Goal: Task Accomplishment & Management: Manage account settings

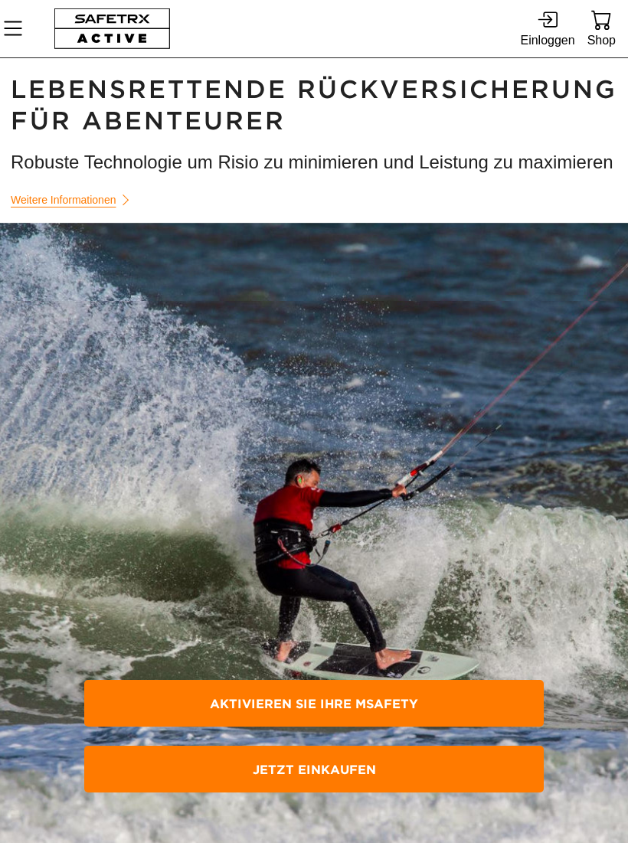
click at [563, 34] on div "Einloggen" at bounding box center [547, 40] width 54 height 21
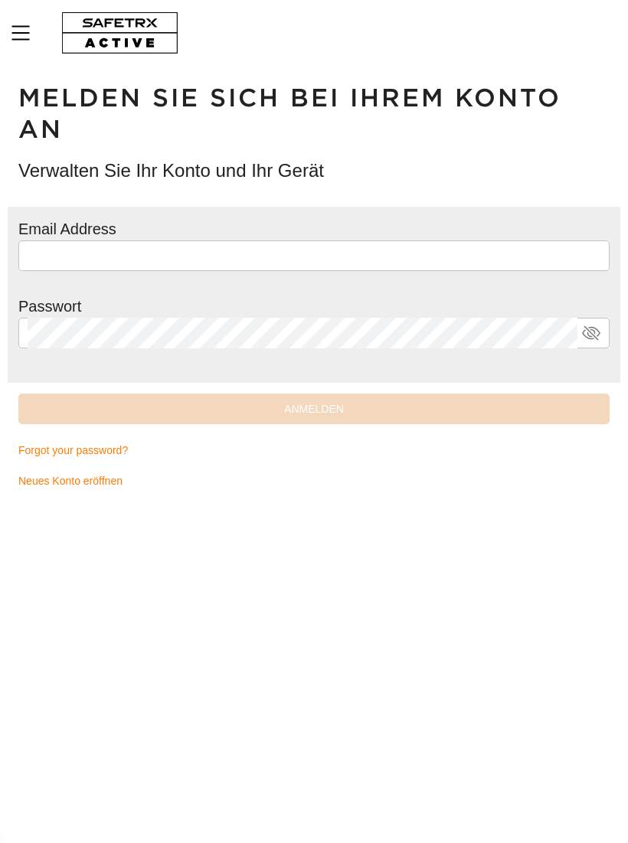
click at [502, 257] on input "text" at bounding box center [314, 255] width 573 height 31
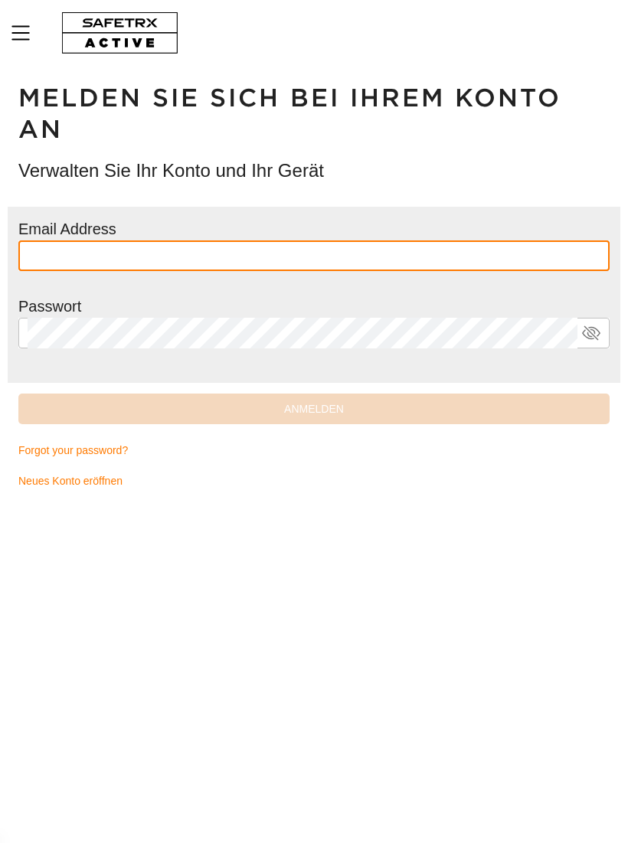
type input "**********"
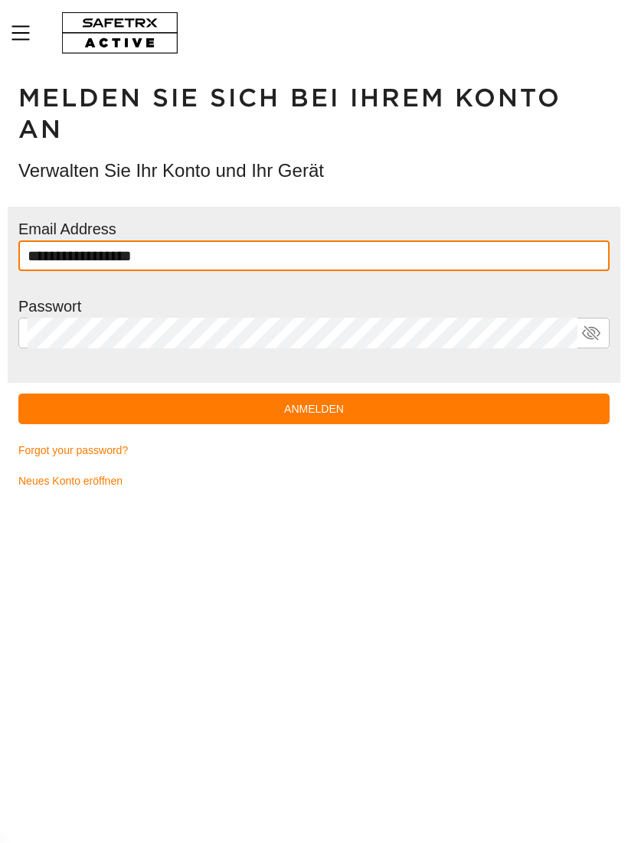
click at [314, 406] on button "Anmelden" at bounding box center [313, 408] width 591 height 31
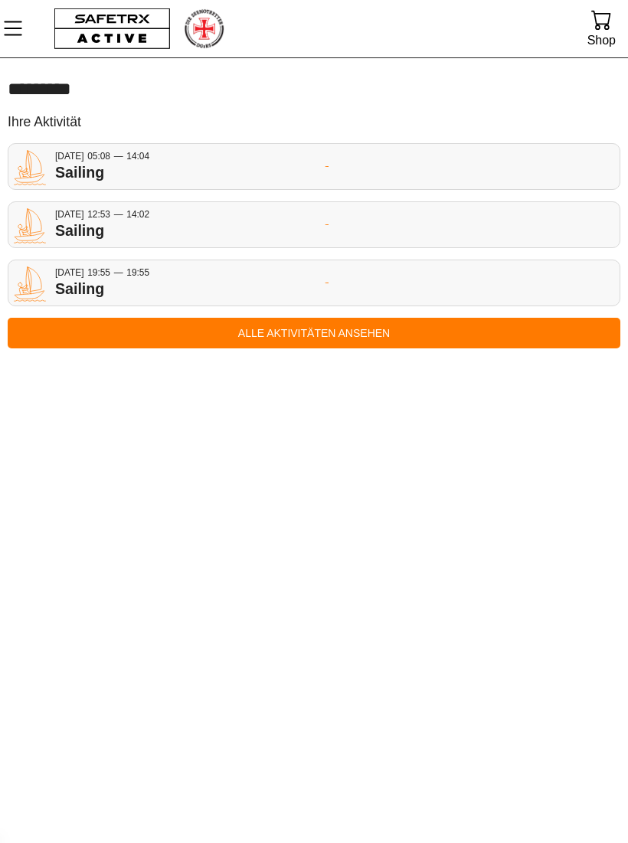
click at [22, 26] on icon "MenÜ" at bounding box center [13, 28] width 26 height 26
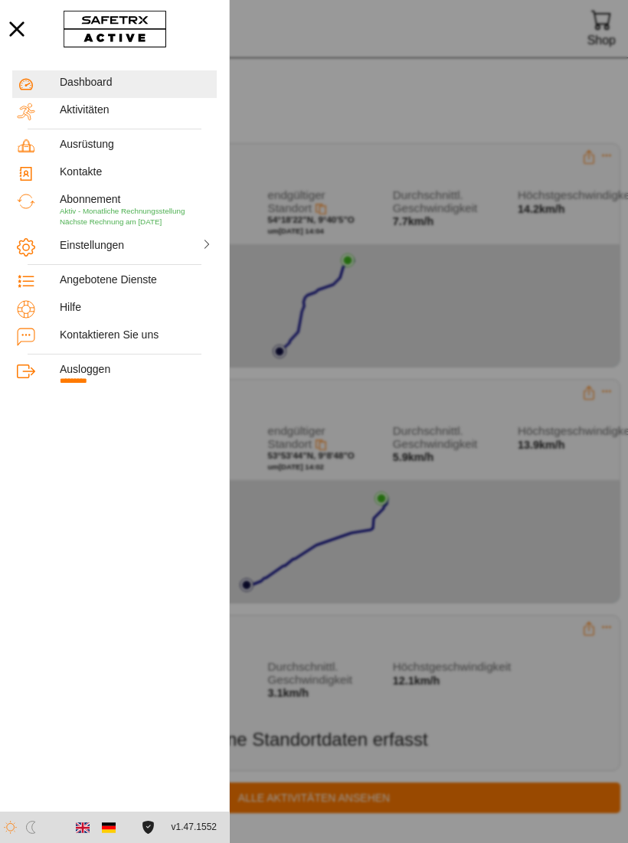
click at [130, 208] on span "Aktiv - Monatliche Rechnungsstellung" at bounding box center [122, 211] width 125 height 8
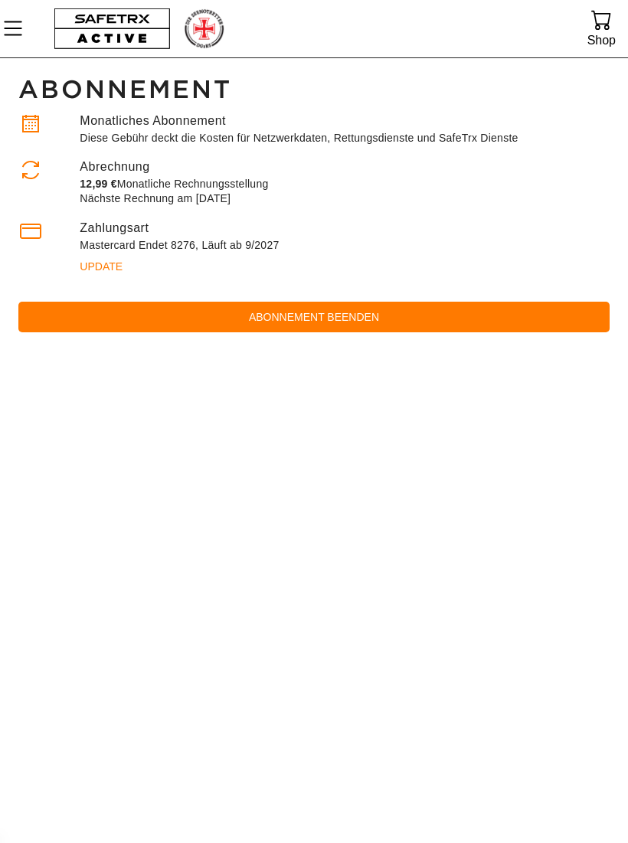
click at [372, 321] on span "Abonnement beenden" at bounding box center [314, 317] width 566 height 18
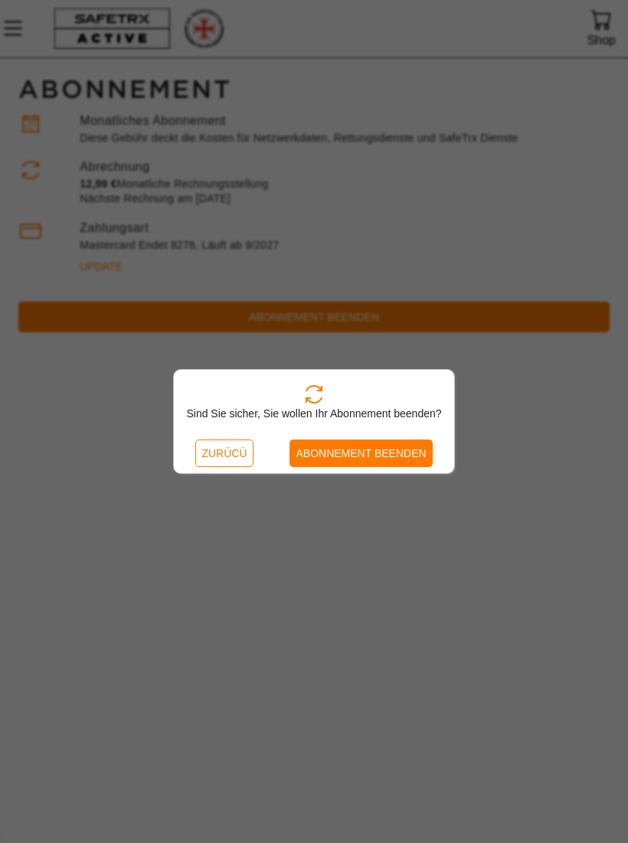
click at [404, 449] on span "Abonnement beenden" at bounding box center [360, 453] width 130 height 18
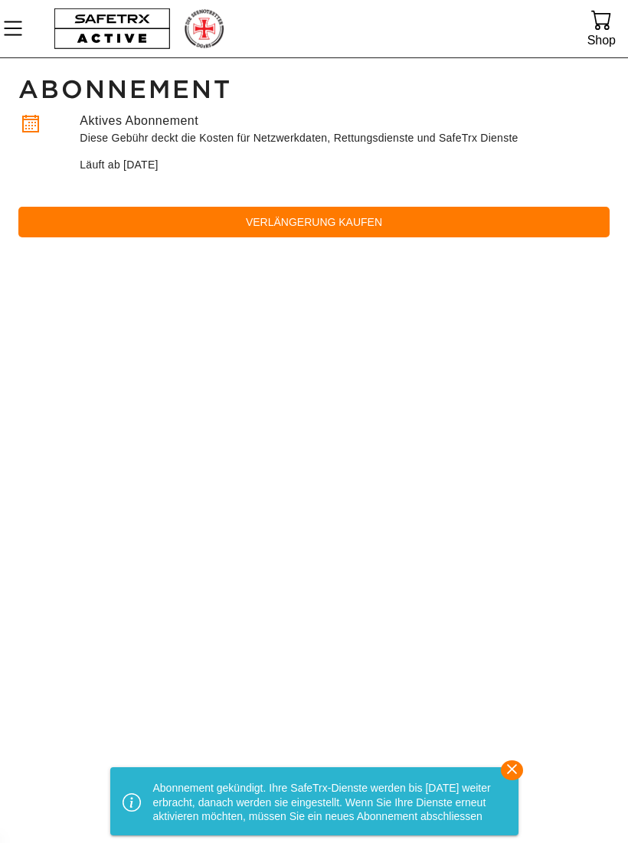
click at [19, 27] on icon "MenÜ" at bounding box center [13, 28] width 26 height 26
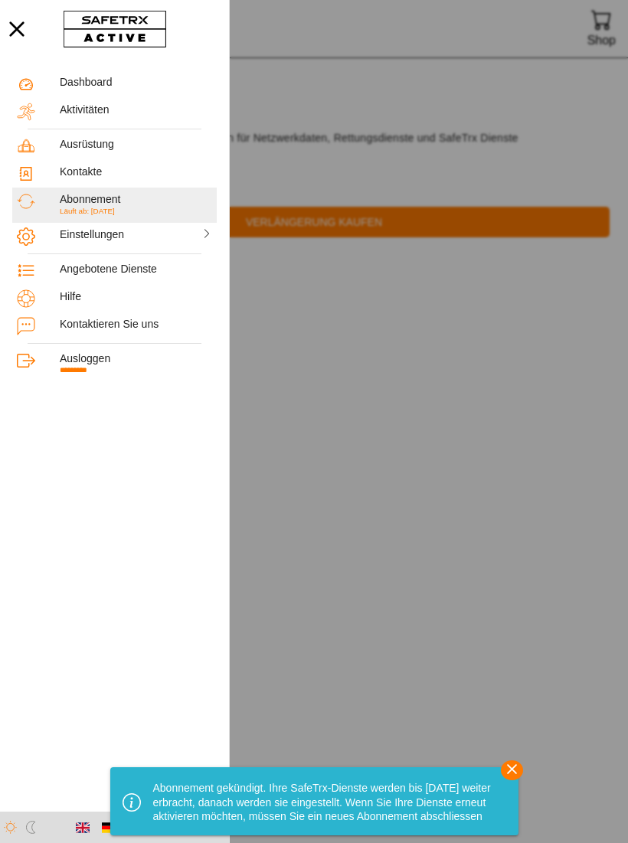
click at [103, 114] on div "Aktivitäten" at bounding box center [136, 109] width 152 height 13
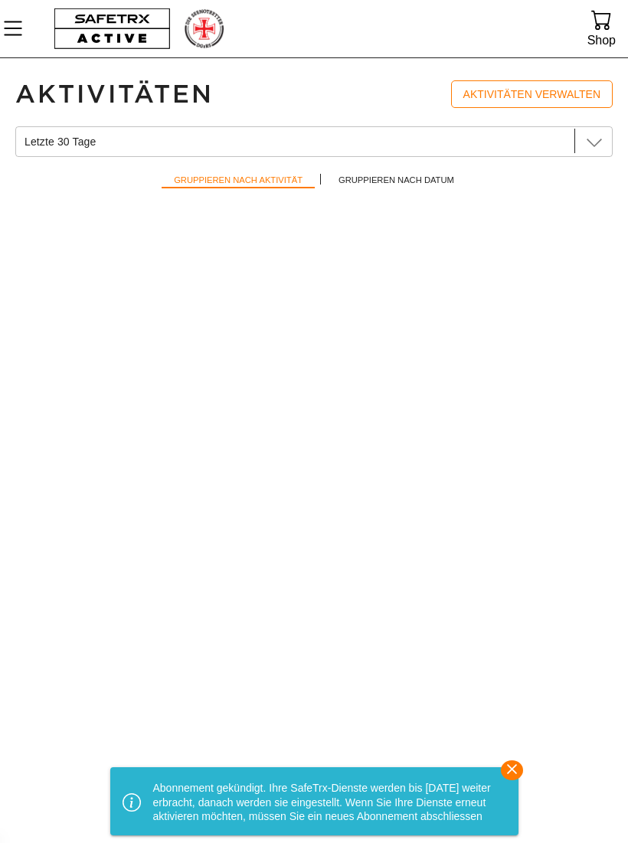
click at [581, 136] on div at bounding box center [578, 141] width 9 height 24
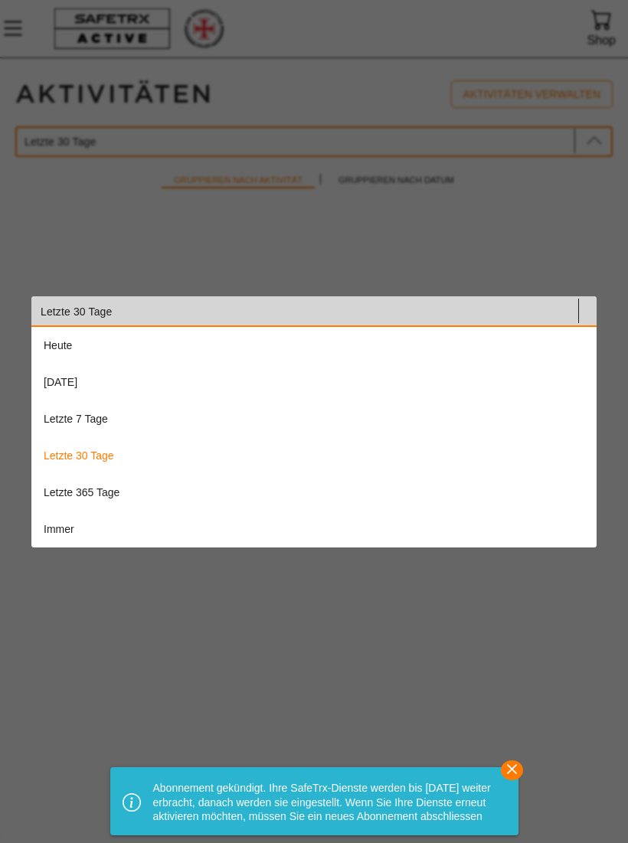
click at [137, 498] on div "Letzte 365 Tage" at bounding box center [314, 491] width 540 height 13
type input "Letzte 365 Tage"
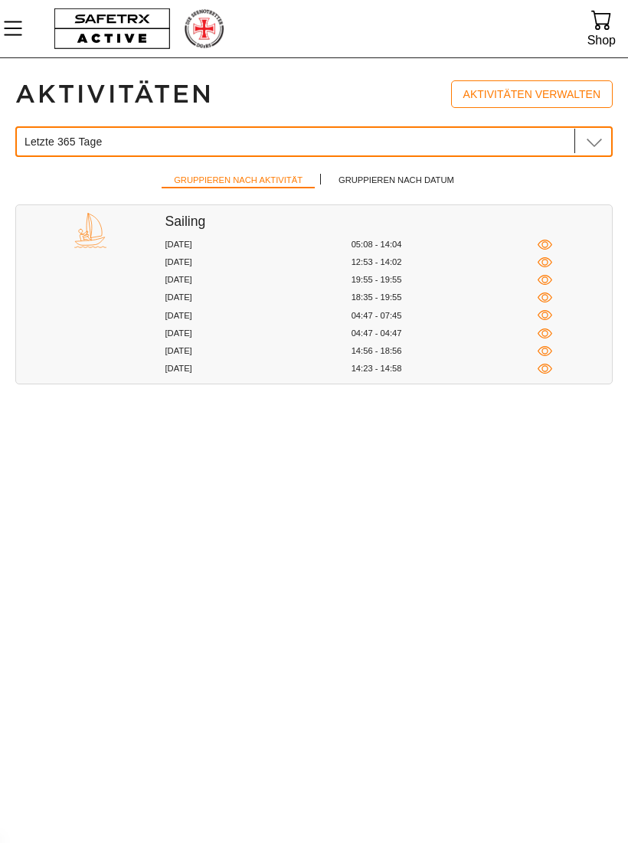
click at [191, 241] on div "[DATE]" at bounding box center [258, 244] width 186 height 11
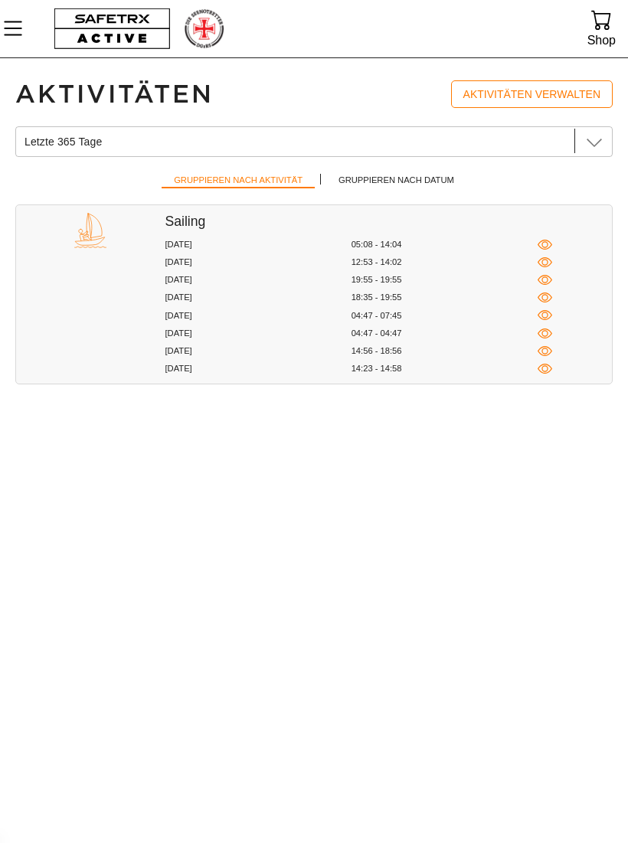
click at [543, 243] on icon "button" at bounding box center [544, 244] width 15 height 15
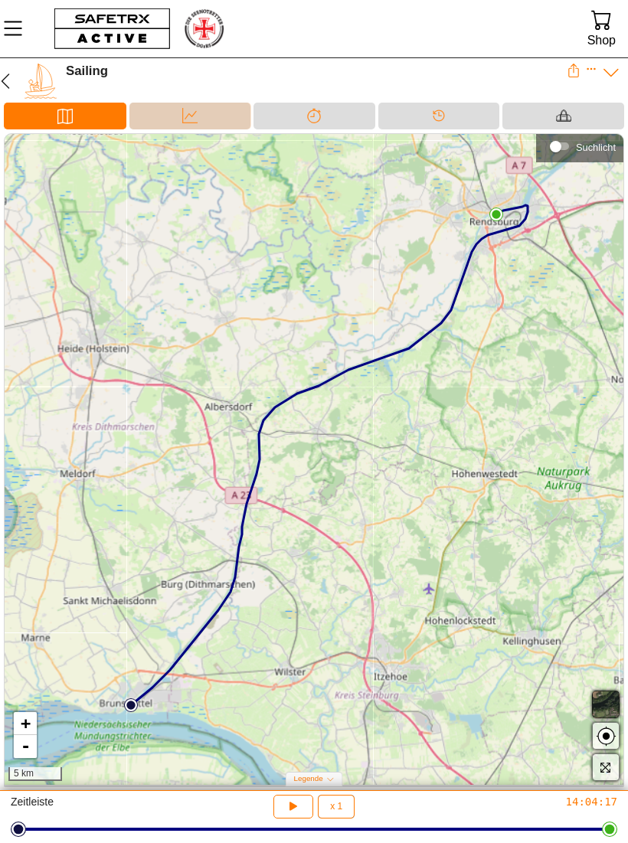
click at [196, 113] on icon at bounding box center [189, 115] width 15 height 15
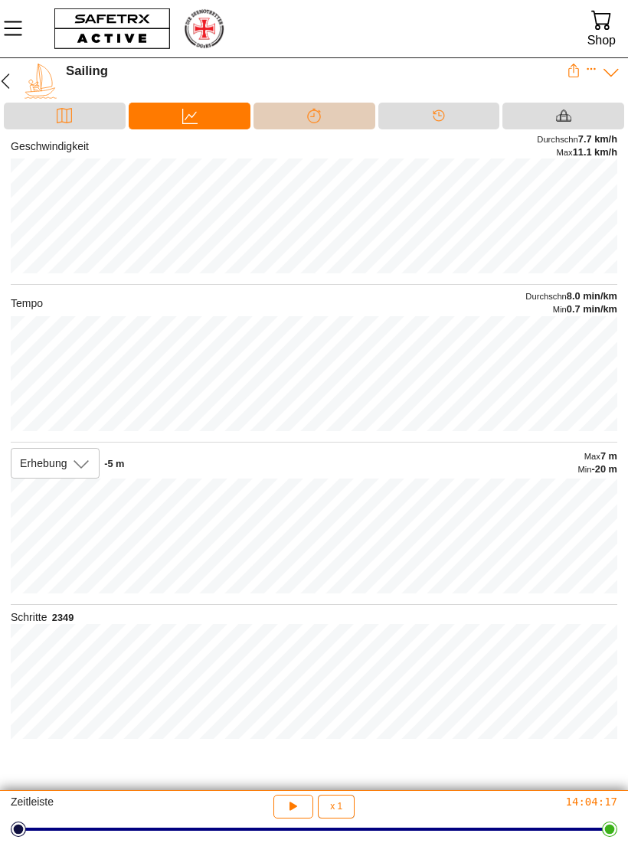
click at [320, 126] on div at bounding box center [314, 127] width 31 height 2
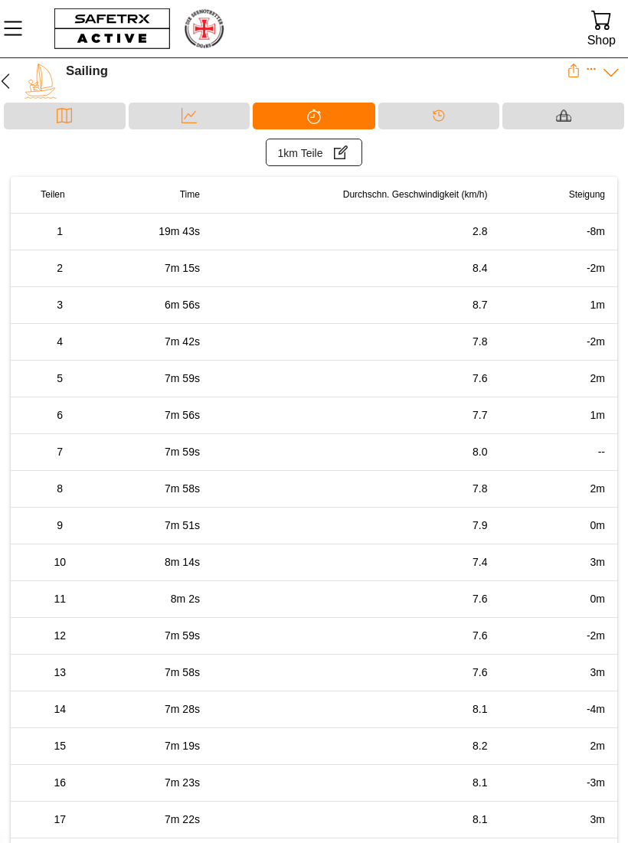
click at [207, 126] on div "Daten" at bounding box center [190, 116] width 122 height 27
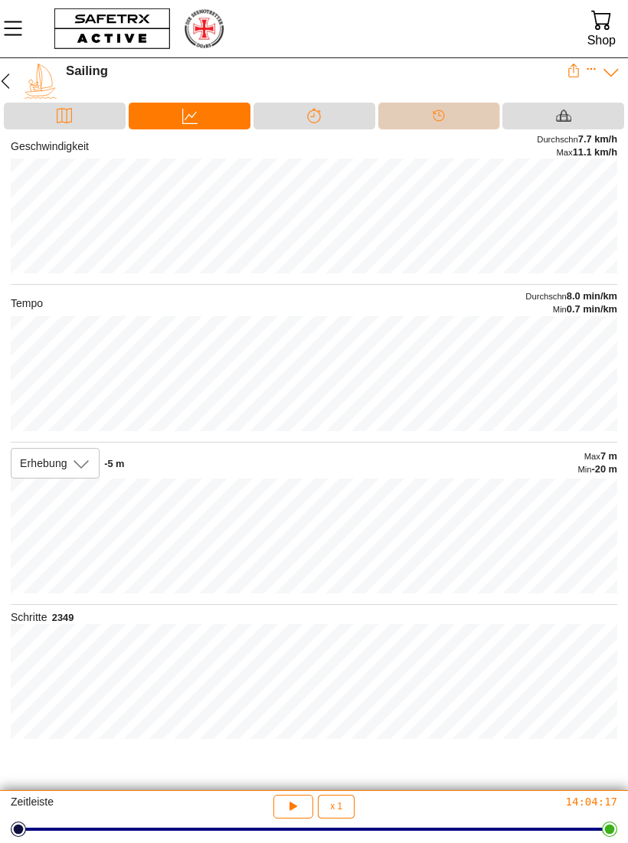
click at [456, 117] on div "Timeline" at bounding box center [439, 116] width 122 height 27
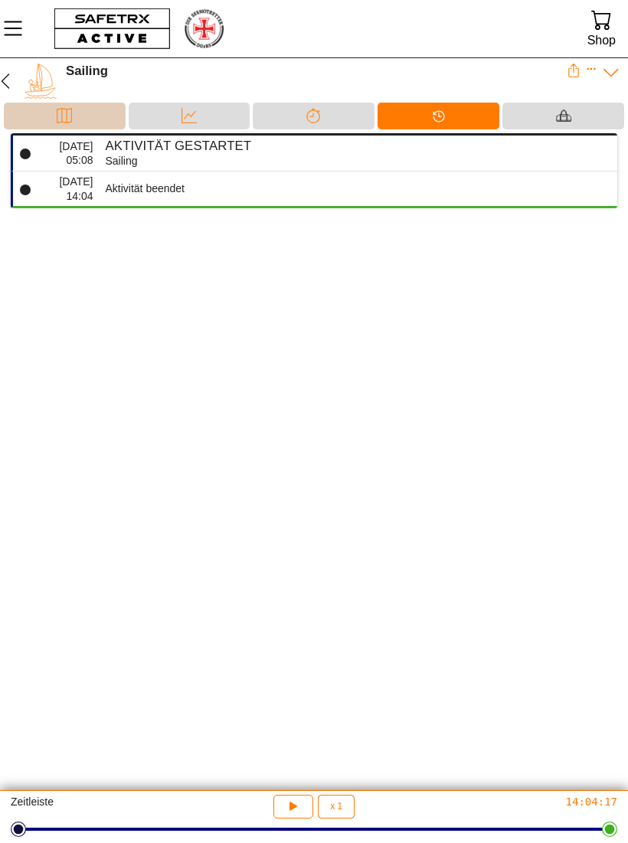
click at [86, 119] on div "Karte" at bounding box center [65, 116] width 122 height 27
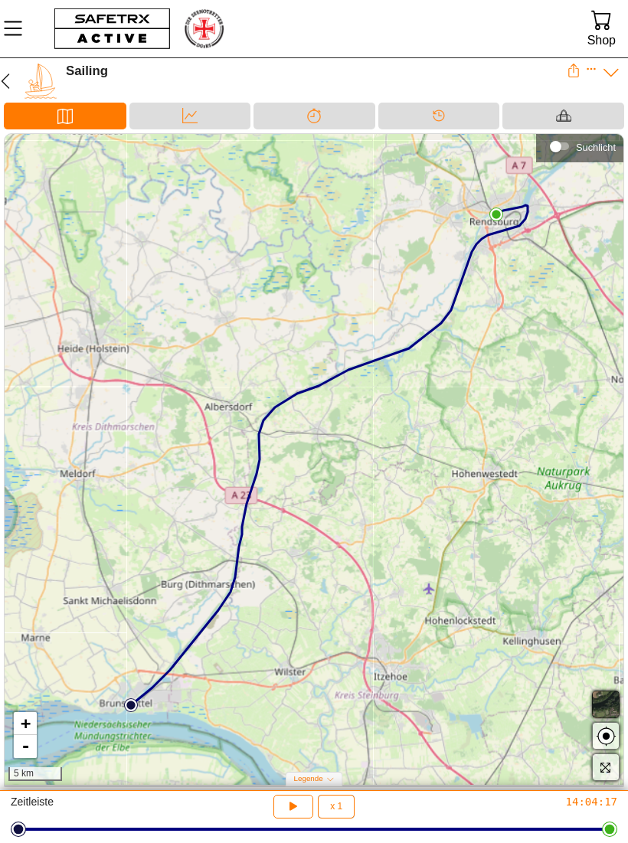
click at [11, 78] on icon "button" at bounding box center [5, 81] width 18 height 18
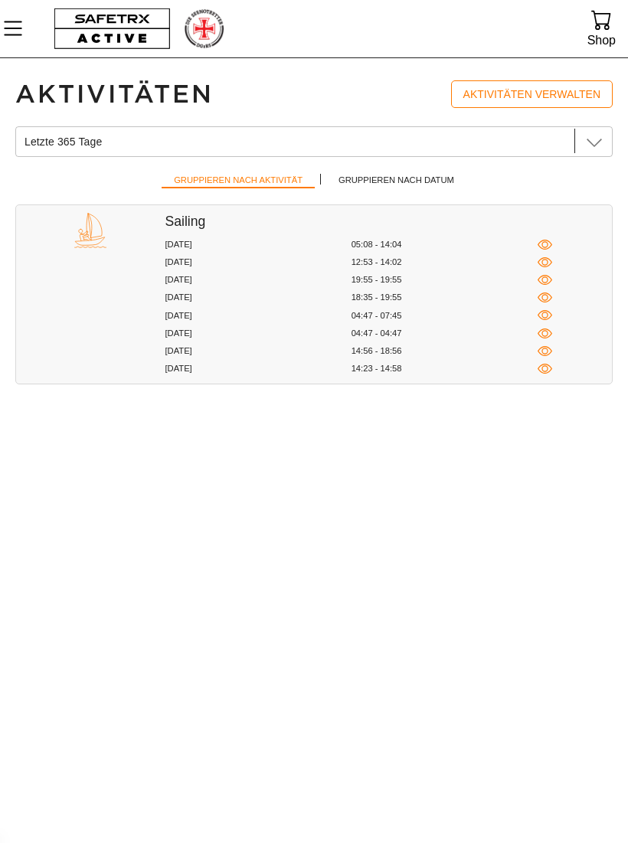
click at [191, 256] on div "[DATE]" at bounding box center [258, 261] width 186 height 11
click at [185, 261] on div "[DATE]" at bounding box center [258, 261] width 186 height 11
click at [548, 257] on icon "button" at bounding box center [544, 262] width 15 height 10
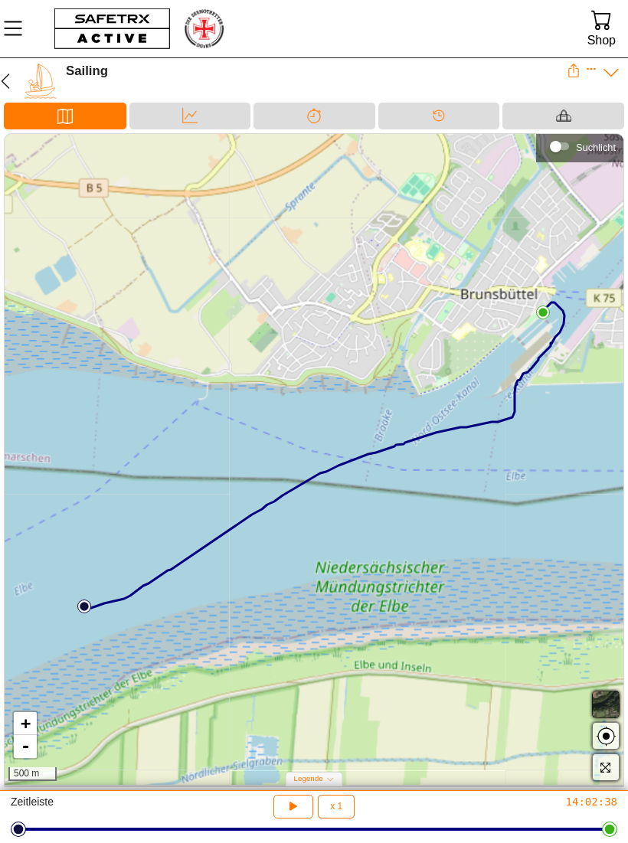
click at [10, 83] on icon "button" at bounding box center [5, 81] width 18 height 18
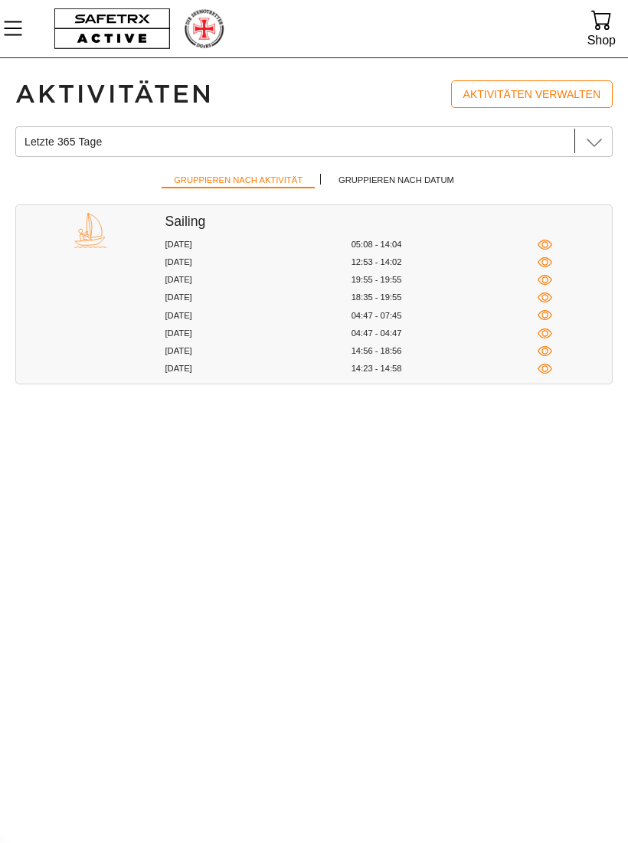
click at [540, 316] on icon "button" at bounding box center [544, 315] width 15 height 15
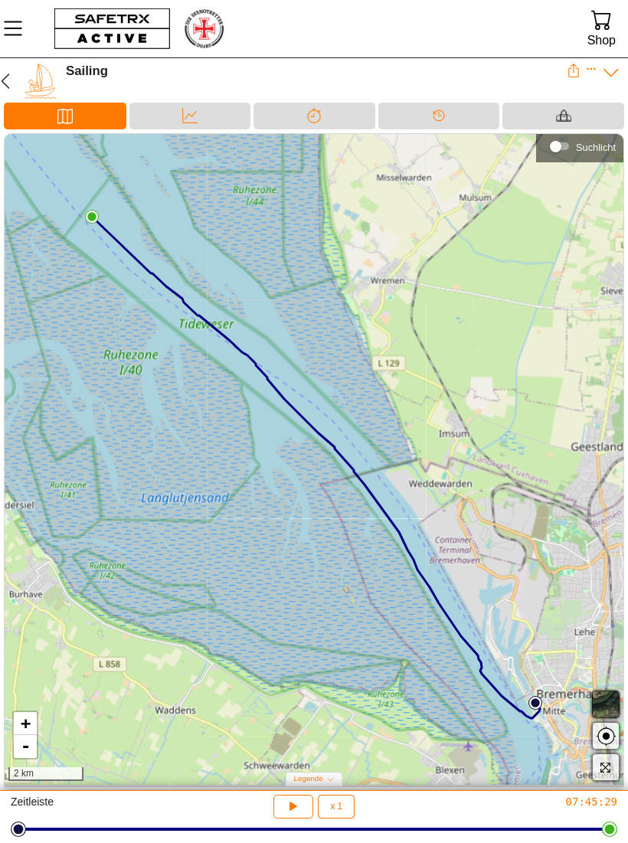
click at [11, 83] on icon "button" at bounding box center [5, 81] width 18 height 18
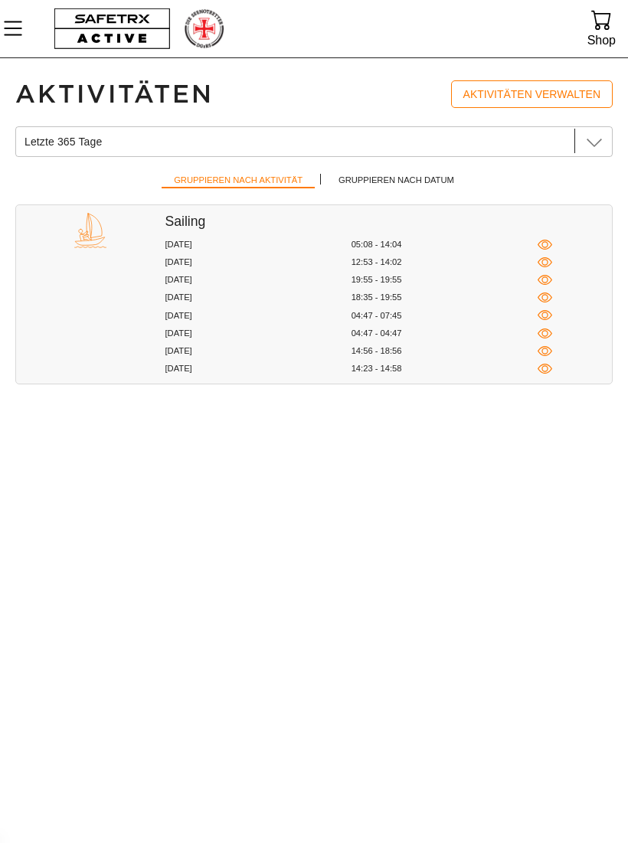
click at [540, 350] on icon "button" at bounding box center [544, 351] width 15 height 15
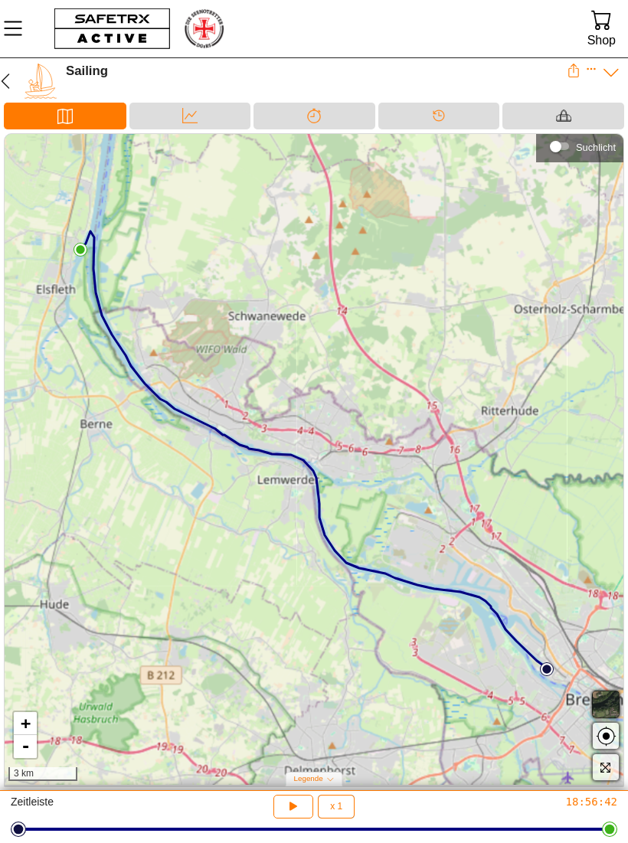
click at [11, 83] on icon "button" at bounding box center [5, 81] width 18 height 18
